Goal: Entertainment & Leisure: Browse casually

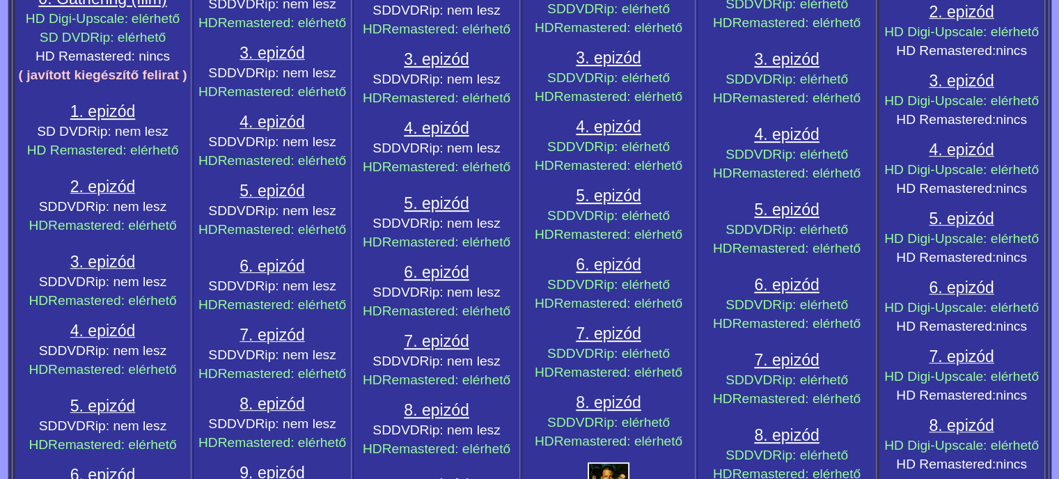
scroll to position [696, 0]
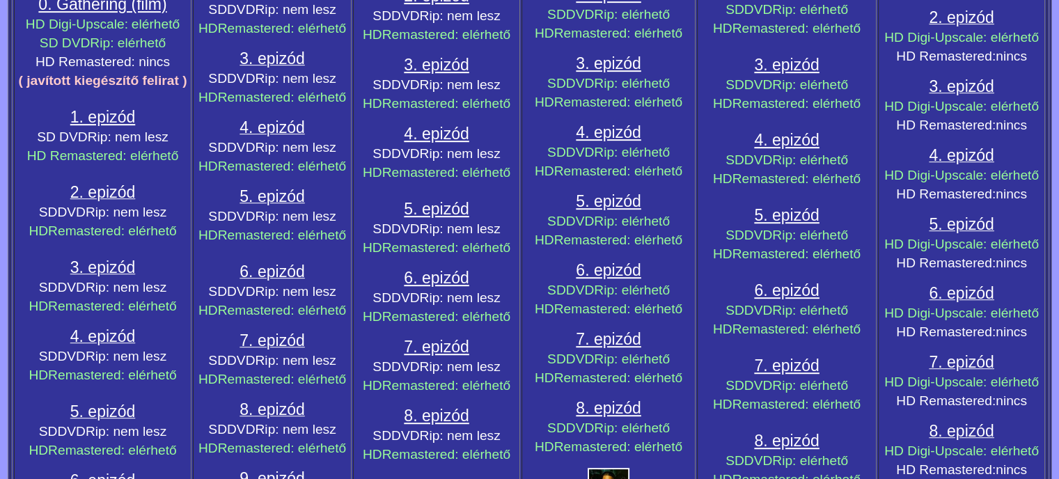
click at [91, 13] on span "0. Gathering (film)" at bounding box center [102, 4] width 128 height 18
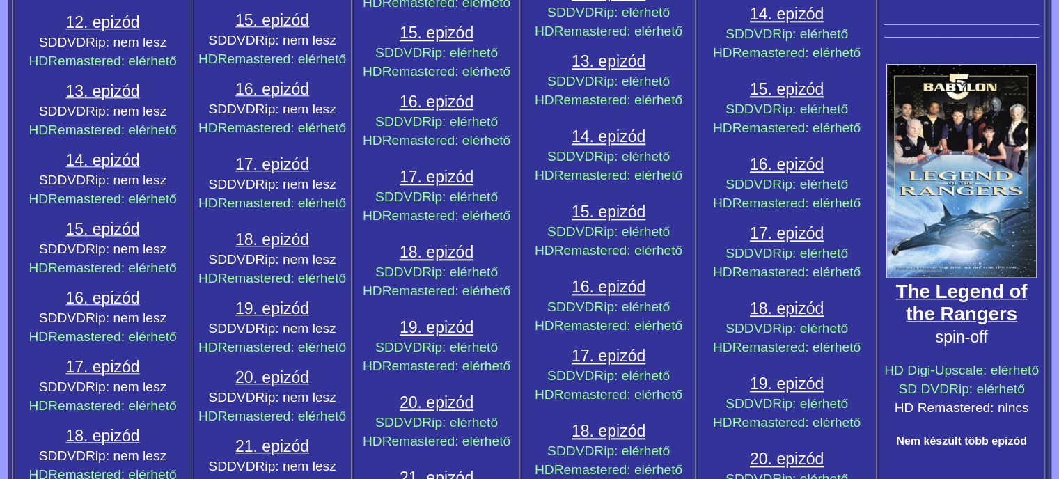
scroll to position [1531, 0]
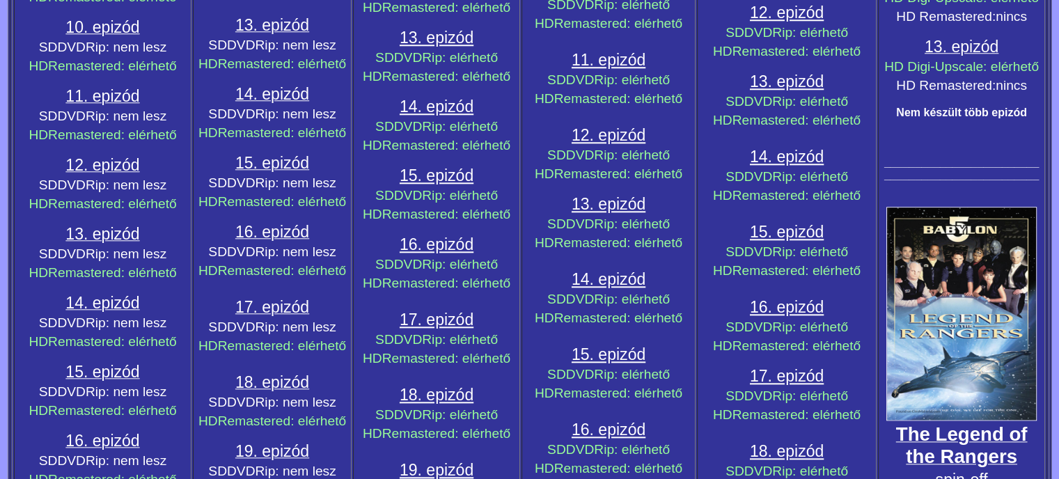
scroll to position [1392, 0]
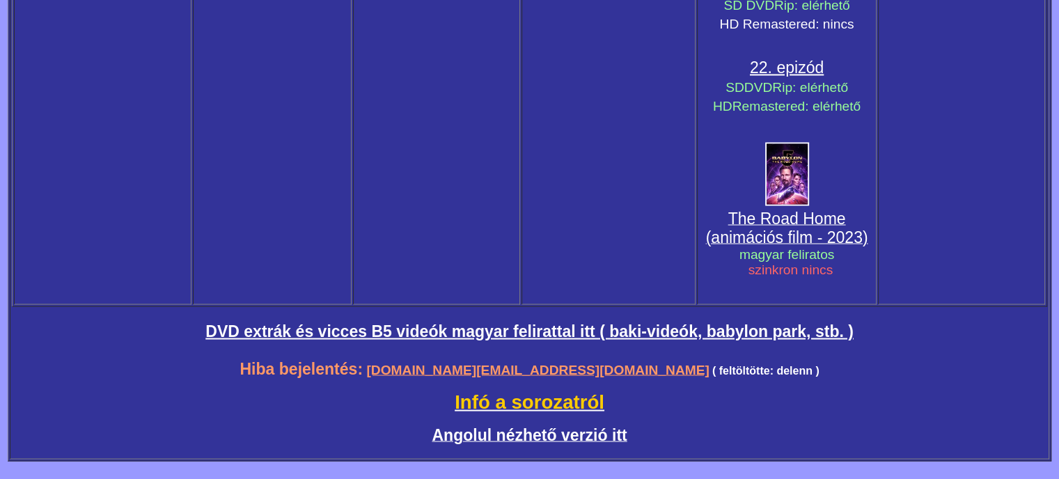
scroll to position [3202, 0]
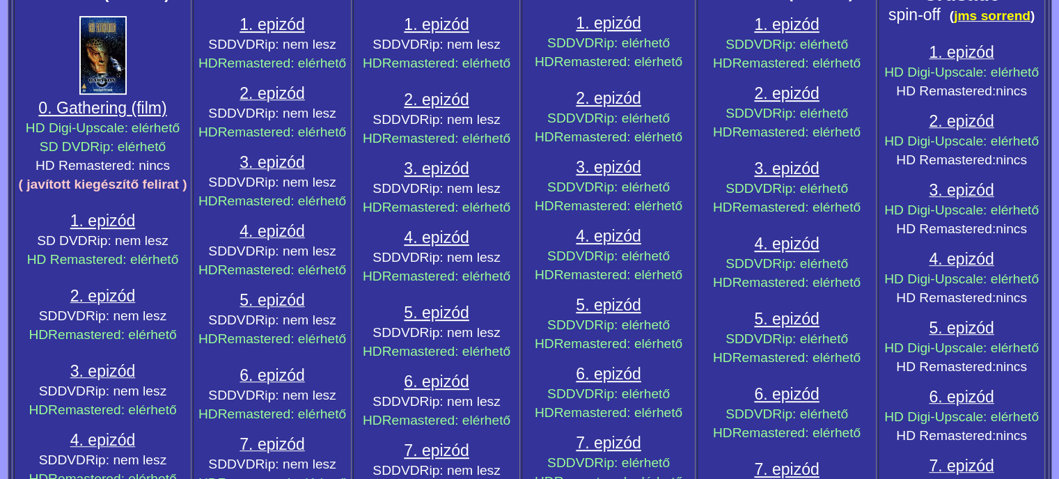
scroll to position [418, 0]
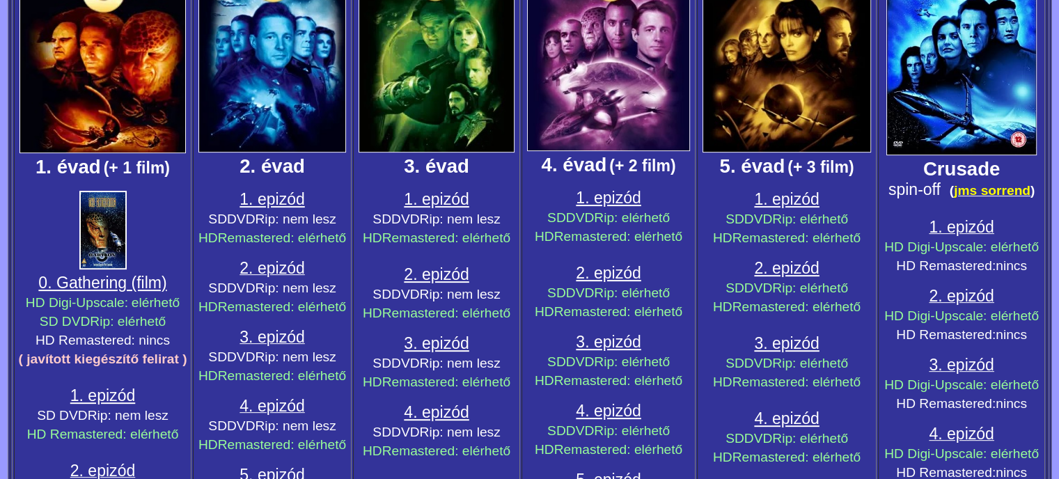
click at [951, 254] on span "HD Digi-Upscale" at bounding box center [933, 246] width 99 height 15
click at [941, 236] on span "1. epizód" at bounding box center [960, 227] width 65 height 18
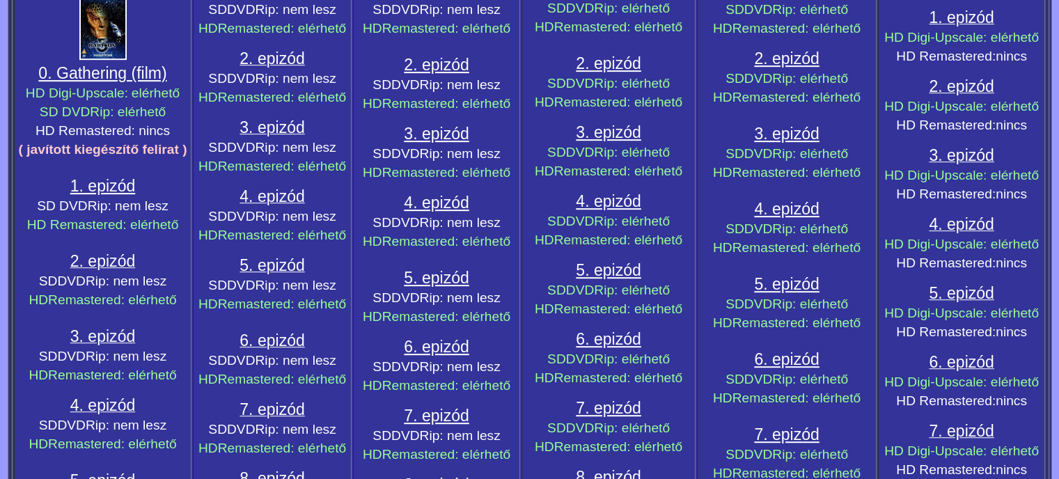
scroll to position [696, 0]
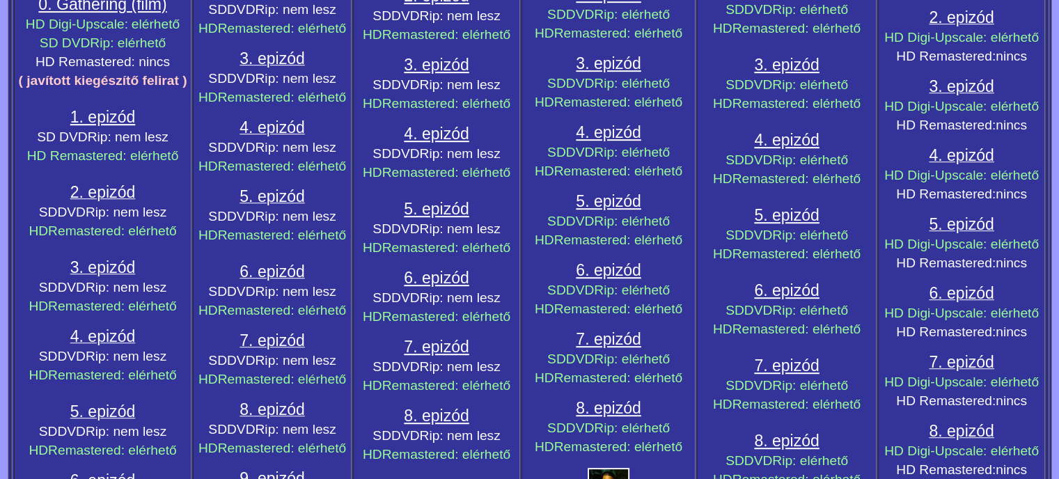
click at [945, 26] on span "2. epizód" at bounding box center [960, 17] width 65 height 18
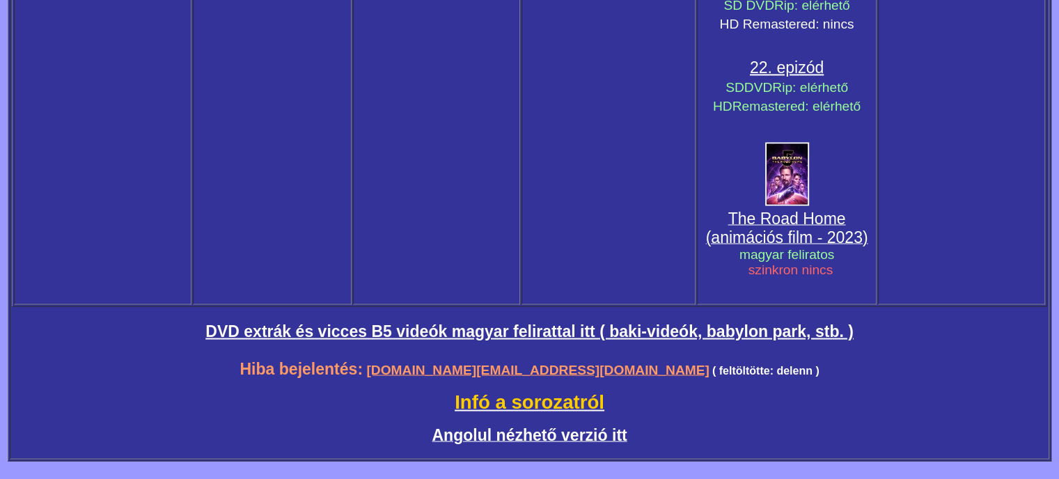
scroll to position [2645, 0]
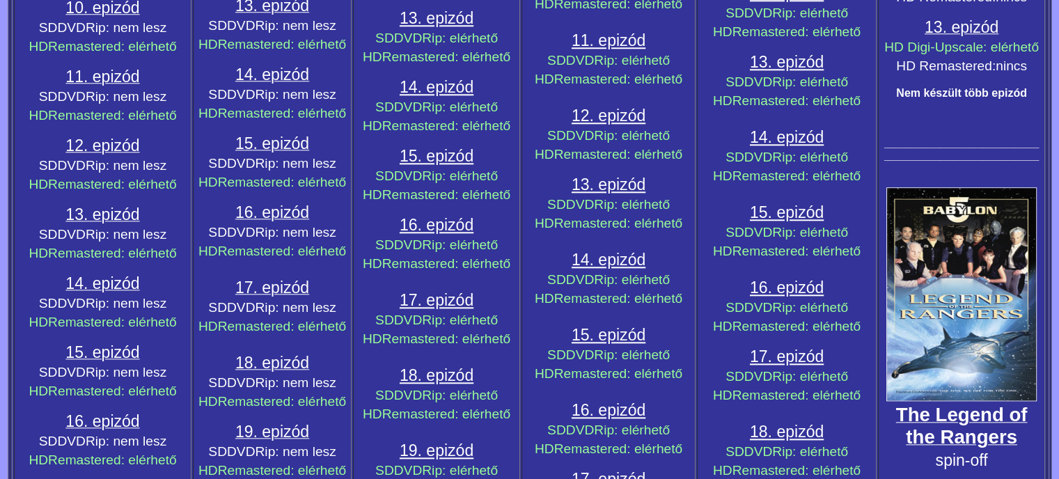
scroll to position [1444, 0]
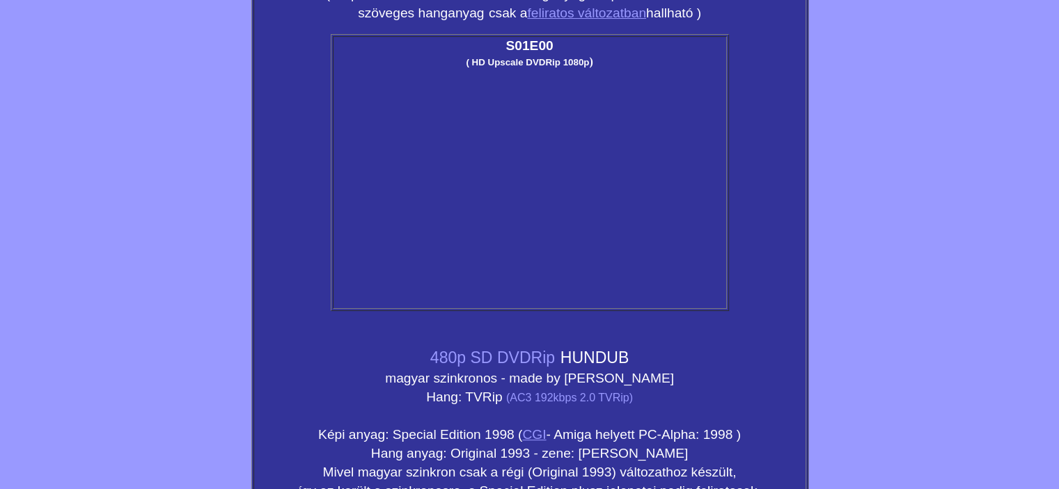
scroll to position [209, 0]
